Goal: Transaction & Acquisition: Book appointment/travel/reservation

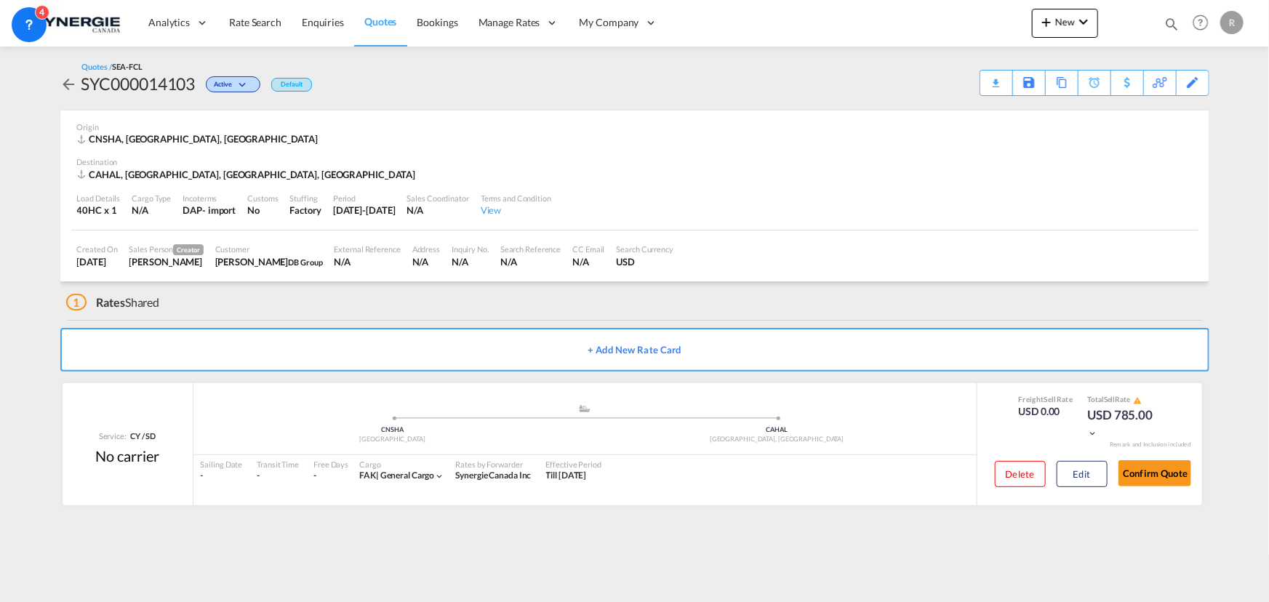
click at [1164, 21] on md-icon "icon-magnify" at bounding box center [1172, 24] width 16 height 16
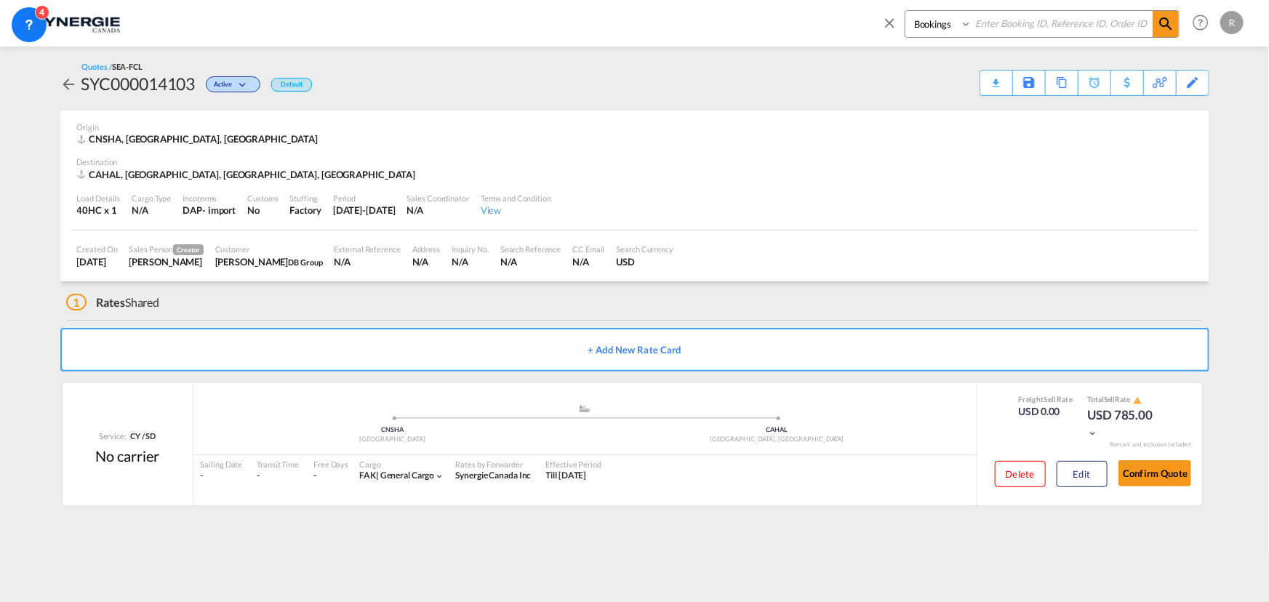
click at [958, 29] on select "Bookings Quotes Enquiries" at bounding box center [940, 24] width 69 height 26
select select "Quotes"
click at [906, 11] on select "Bookings Quotes Enquiries" at bounding box center [940, 24] width 69 height 26
click at [1027, 25] on input at bounding box center [1062, 23] width 181 height 25
type input "14094"
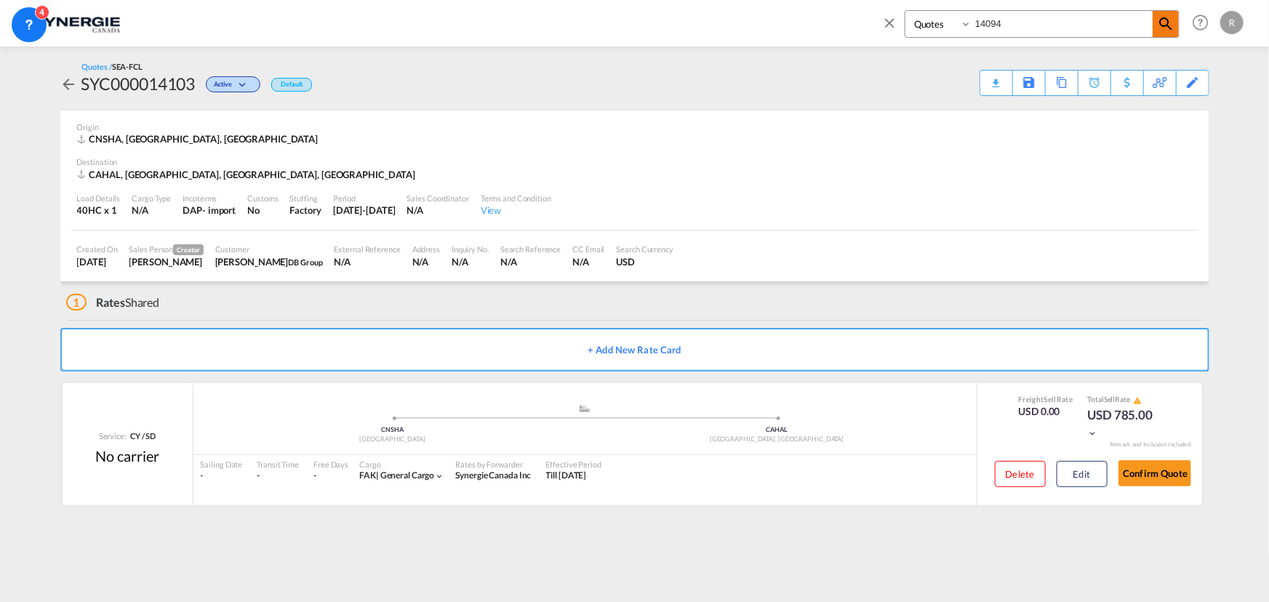
click at [1168, 20] on md-icon "icon-magnify" at bounding box center [1165, 23] width 17 height 17
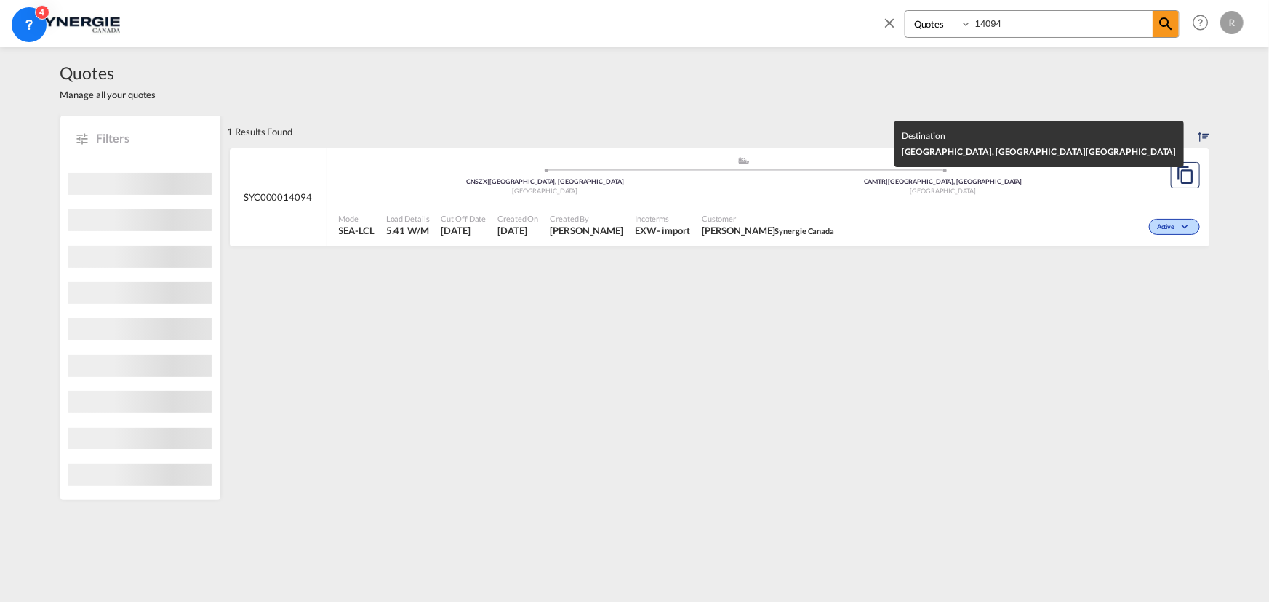
click at [938, 194] on span "[GEOGRAPHIC_DATA]" at bounding box center [943, 191] width 65 height 8
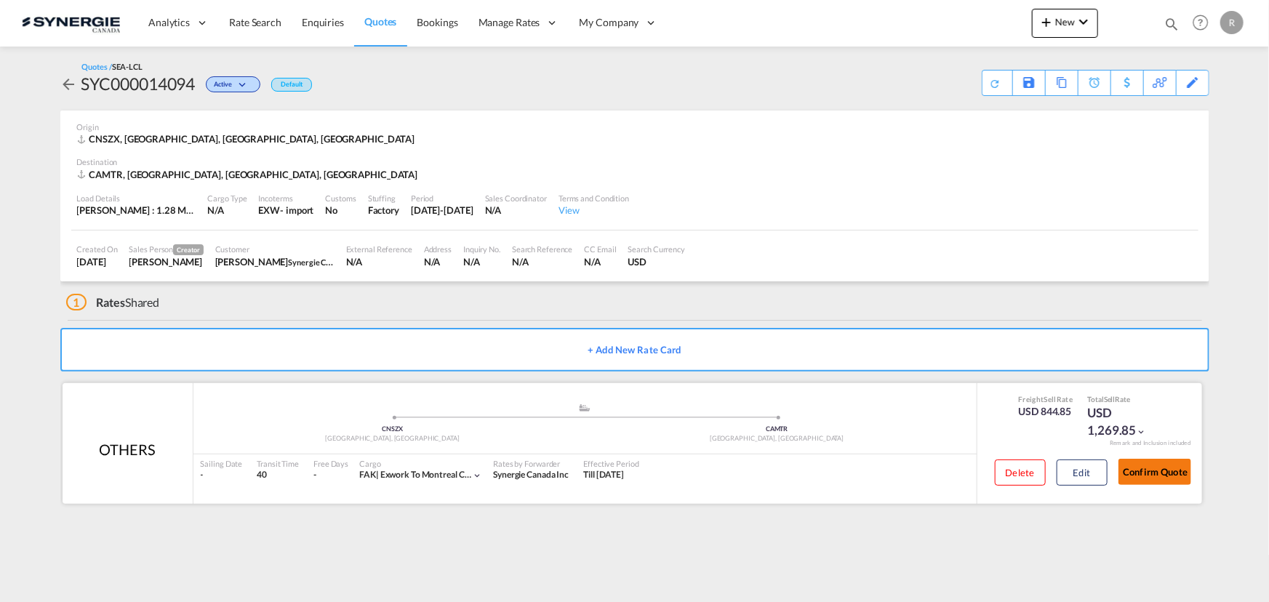
click at [1149, 473] on button "Confirm Quote" at bounding box center [1155, 472] width 73 height 26
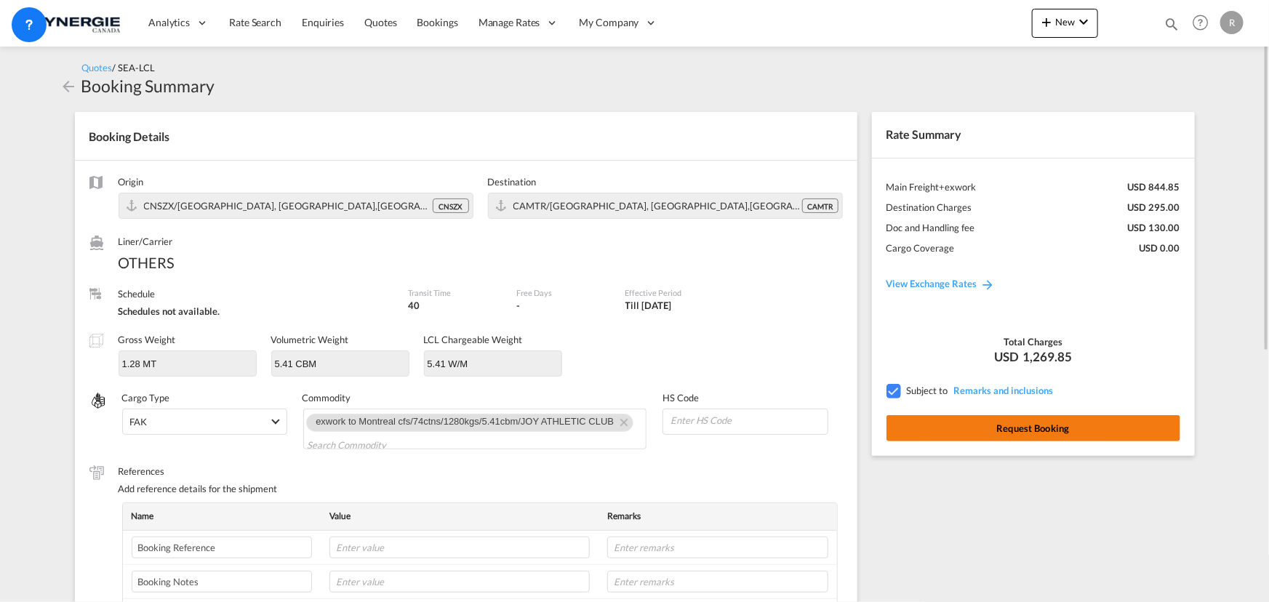
click at [1090, 423] on button "Request Booking" at bounding box center [1034, 428] width 294 height 26
